Goal: Information Seeking & Learning: Learn about a topic

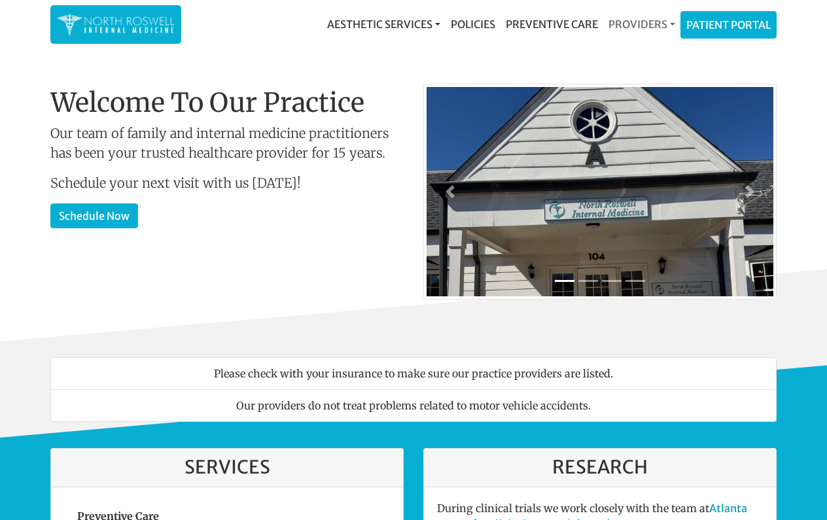
click at [632, 26] on link "Providers" at bounding box center [642, 24] width 77 height 26
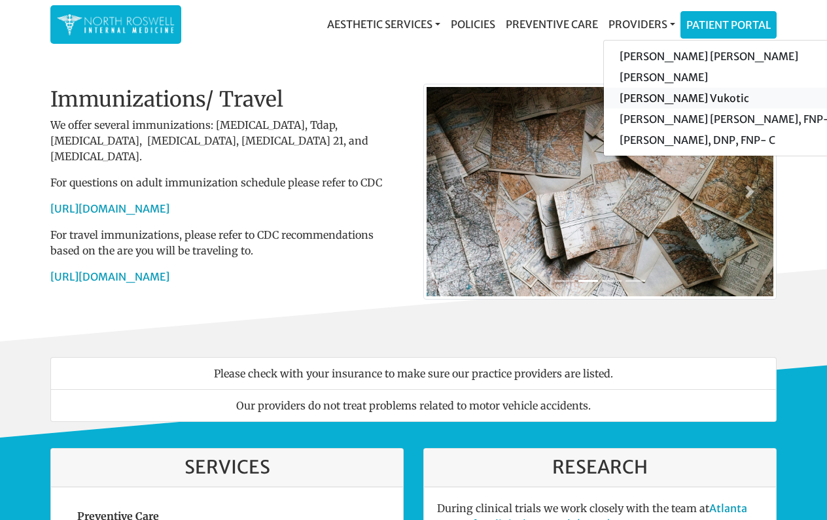
click at [696, 97] on link "[PERSON_NAME] Vukotic" at bounding box center [728, 98] width 248 height 21
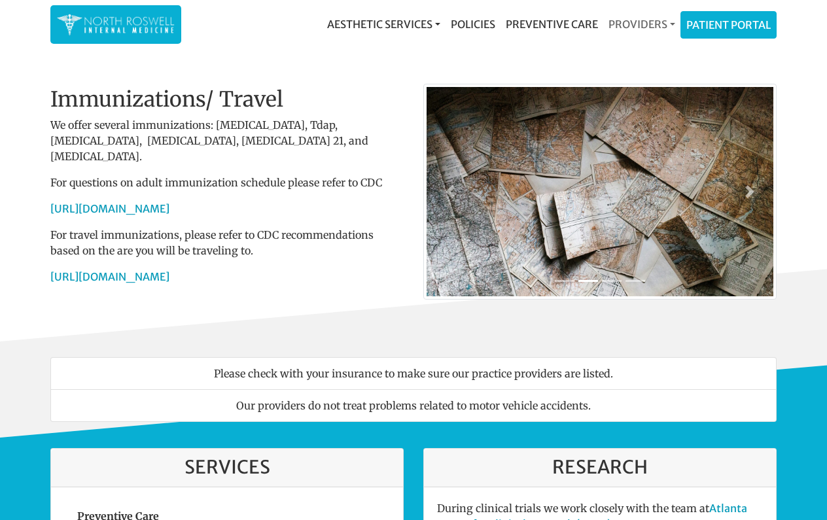
click at [643, 22] on link "Providers" at bounding box center [642, 24] width 77 height 26
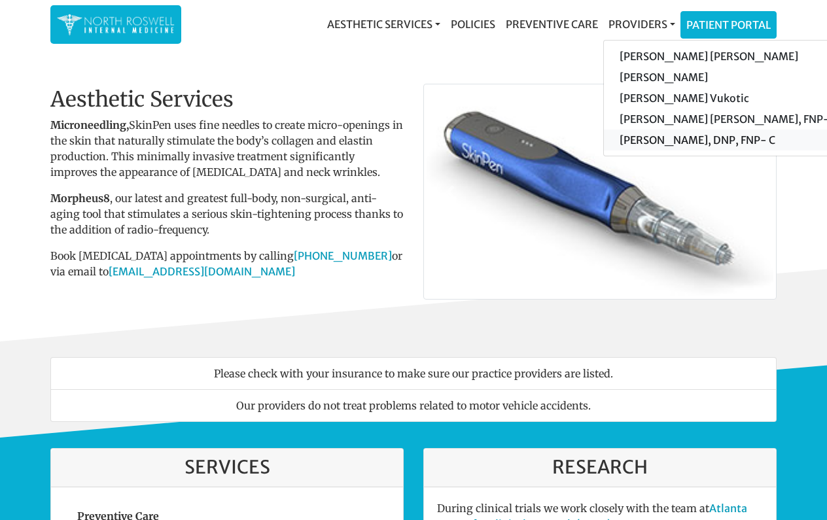
click at [660, 139] on link "[PERSON_NAME], DNP, FNP- C" at bounding box center [728, 140] width 248 height 21
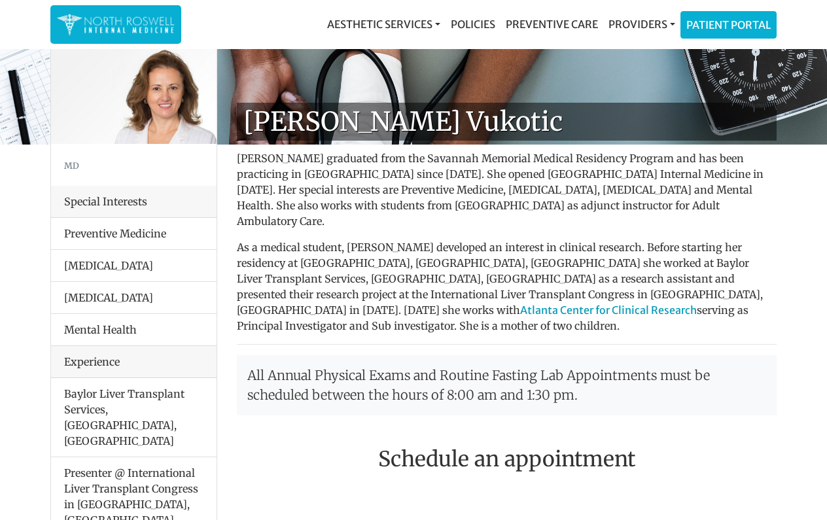
scroll to position [34, 0]
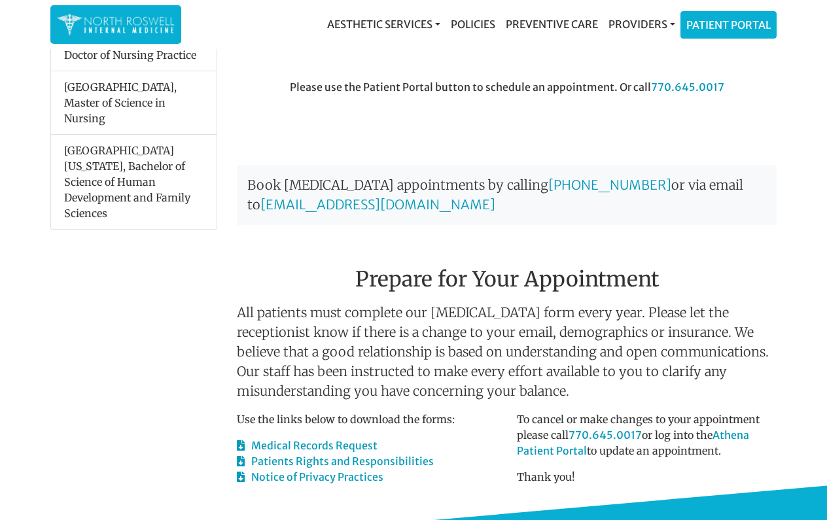
scroll to position [361, 0]
